Goal: Transaction & Acquisition: Book appointment/travel/reservation

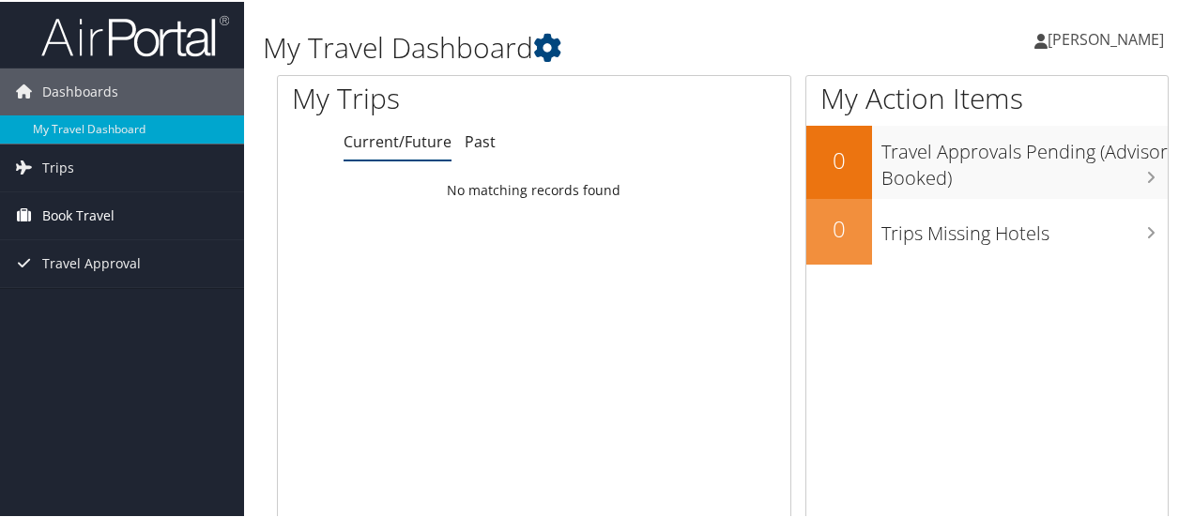
click at [96, 213] on span "Book Travel" at bounding box center [78, 213] width 72 height 47
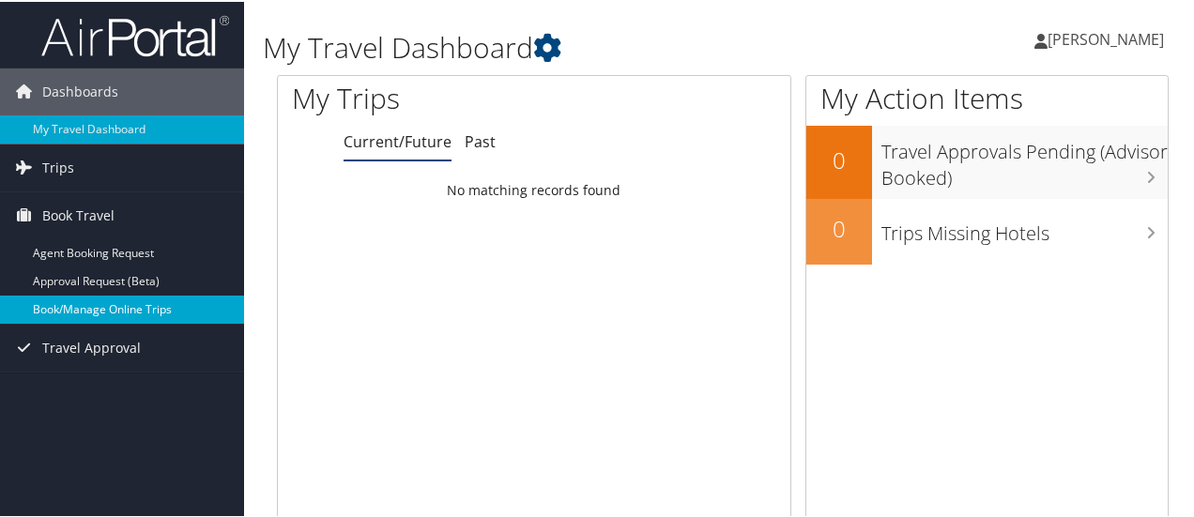
click at [149, 312] on link "Book/Manage Online Trips" at bounding box center [122, 308] width 244 height 28
